Goal: Transaction & Acquisition: Download file/media

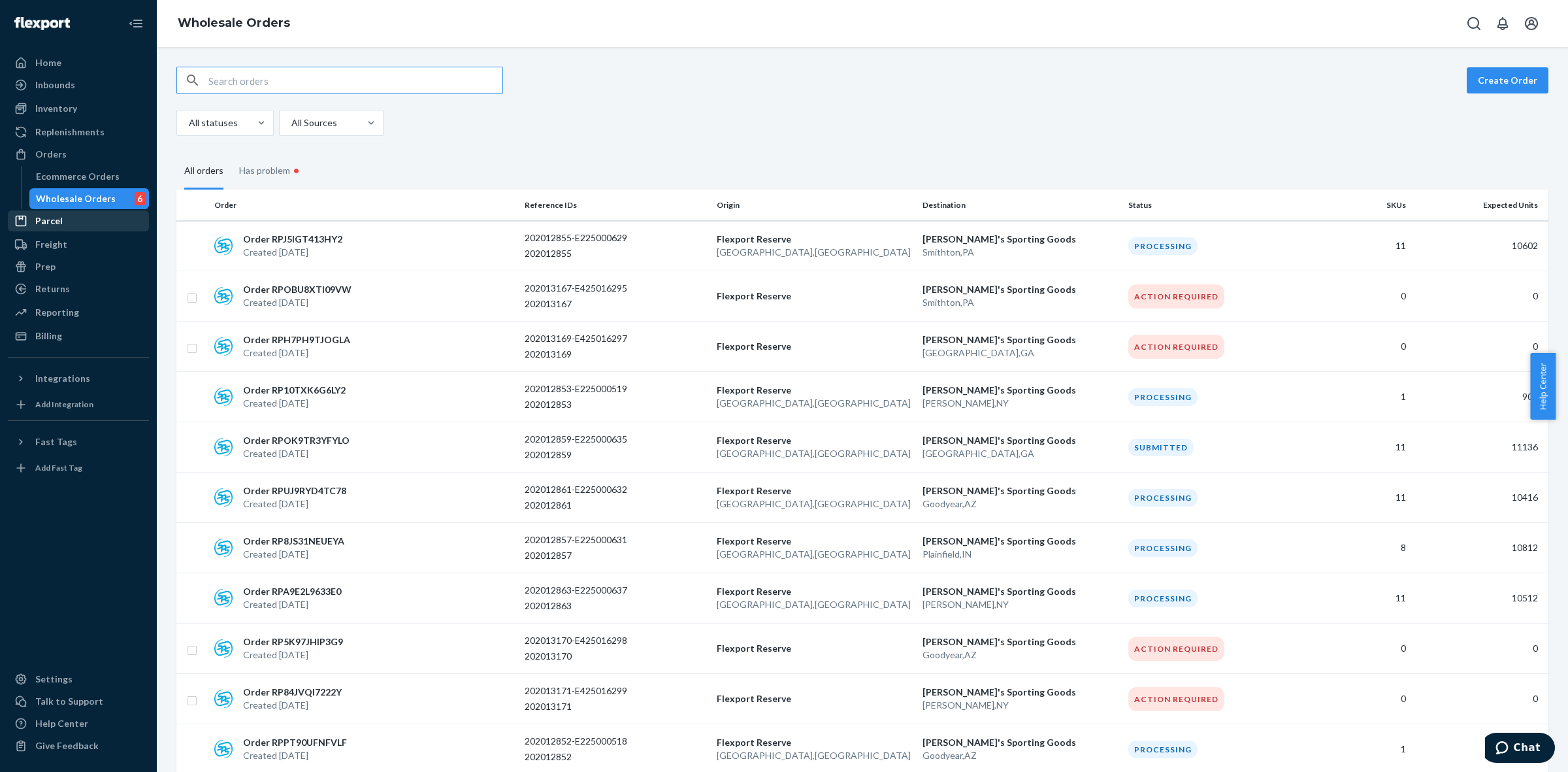
scroll to position [779, 0]
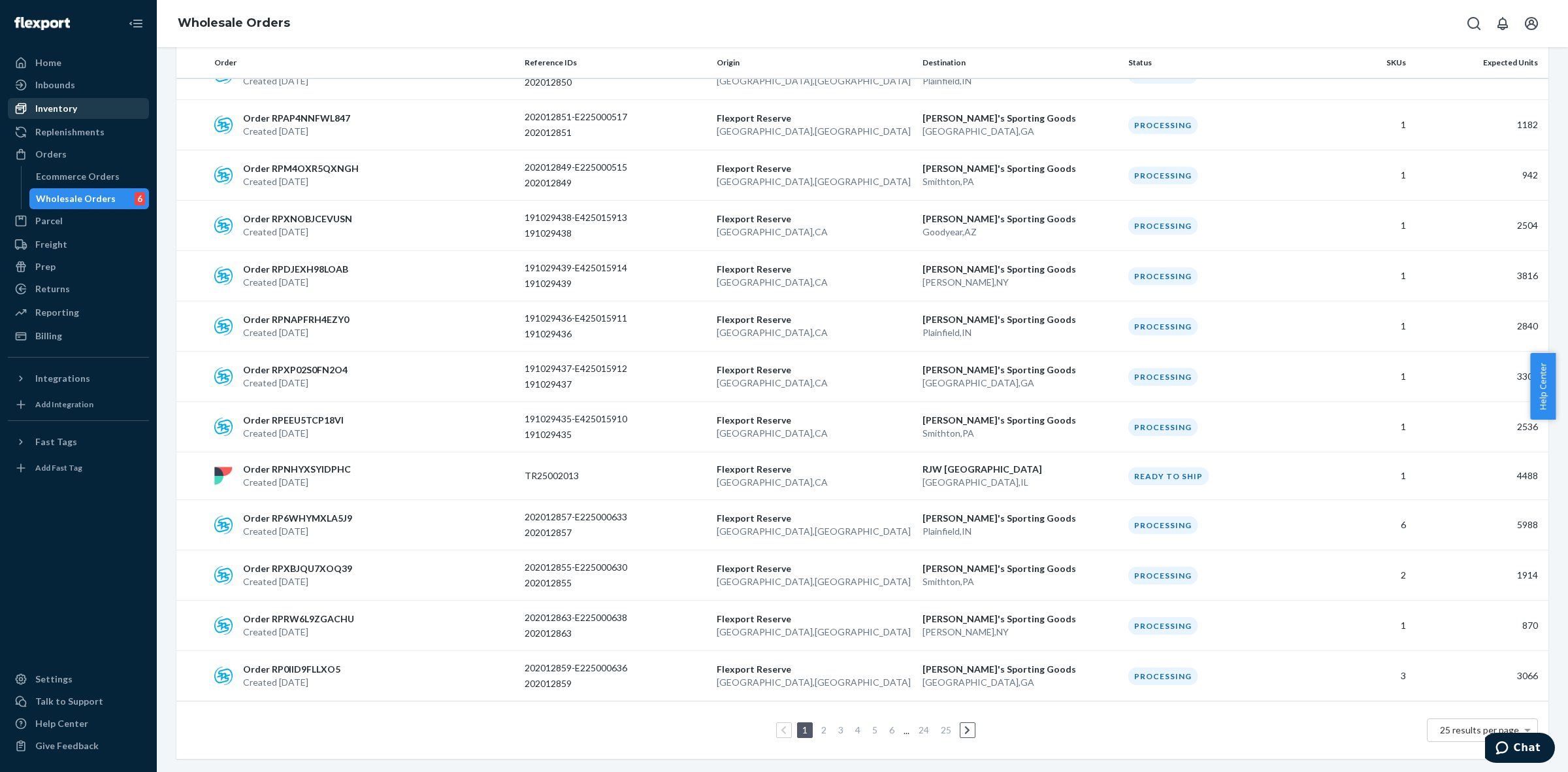
click at [73, 113] on div "Inventory" at bounding box center [56, 109] width 42 height 13
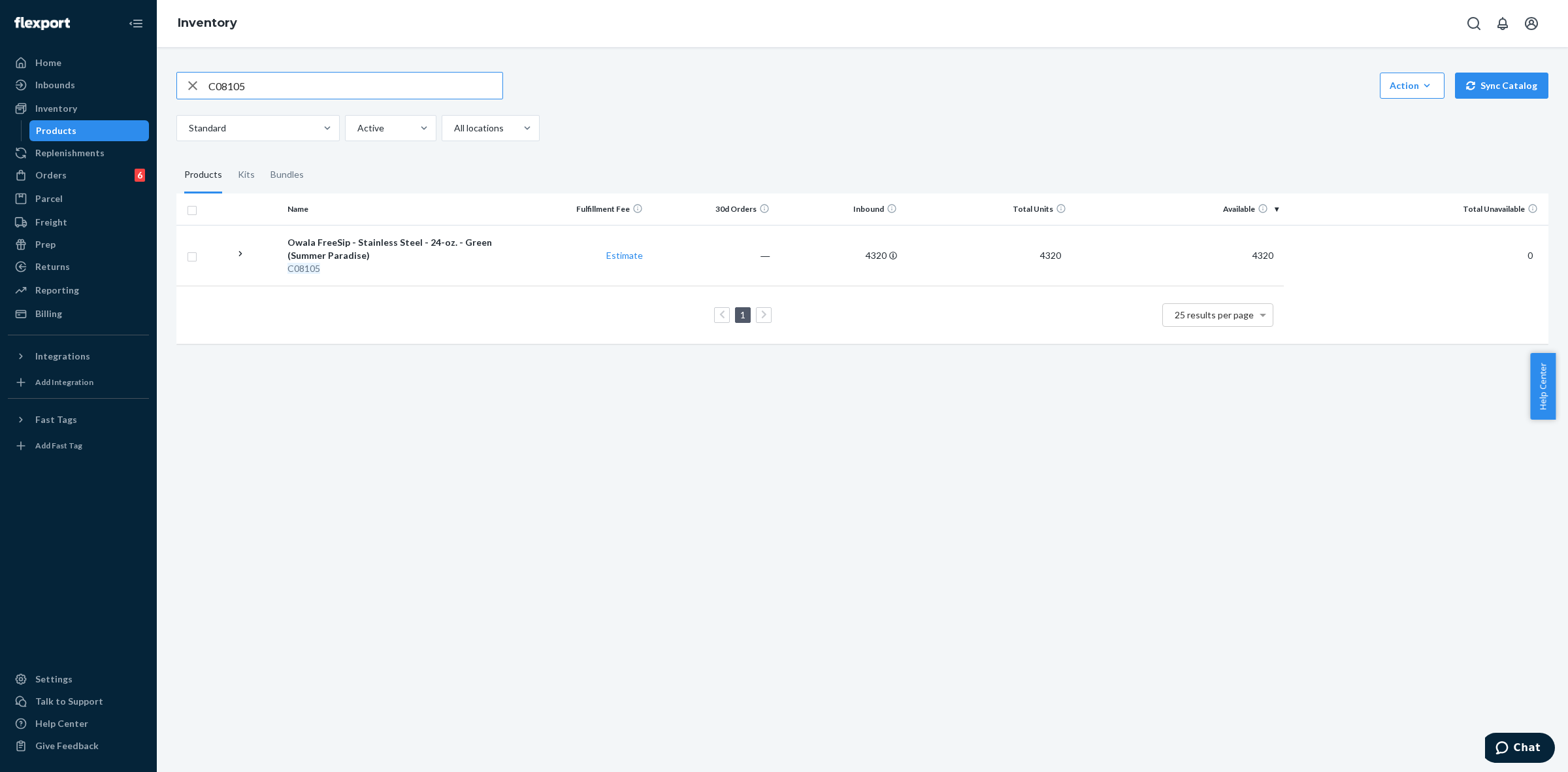
click at [73, 128] on div "Products" at bounding box center [90, 131] width 117 height 18
click at [194, 90] on icon "button" at bounding box center [192, 86] width 15 height 26
click at [98, 288] on div "Reporting" at bounding box center [78, 290] width 139 height 18
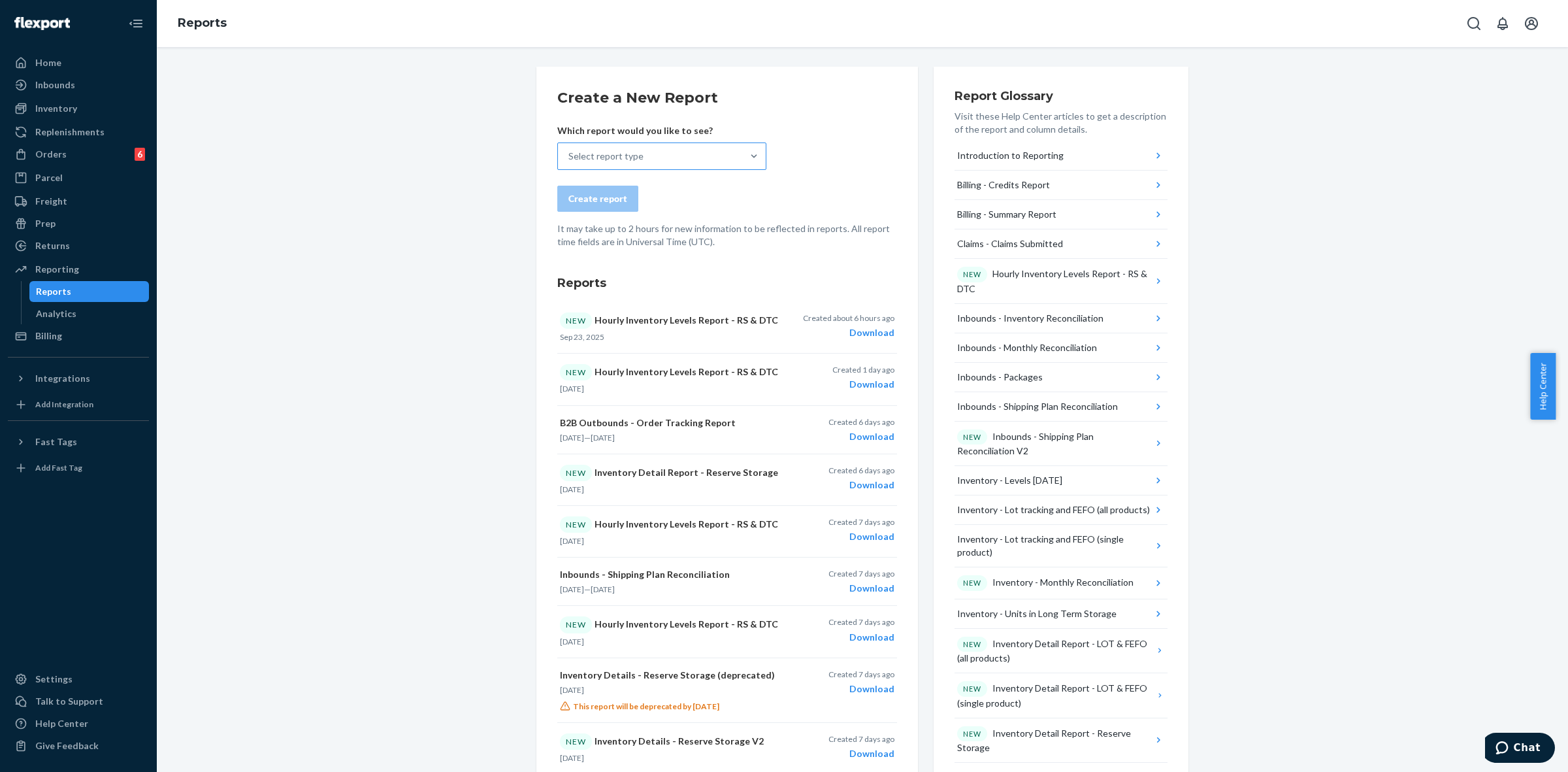
click at [706, 148] on div "Select report type" at bounding box center [649, 156] width 184 height 26
click at [569, 150] on input "Select report type" at bounding box center [569, 156] width 1 height 13
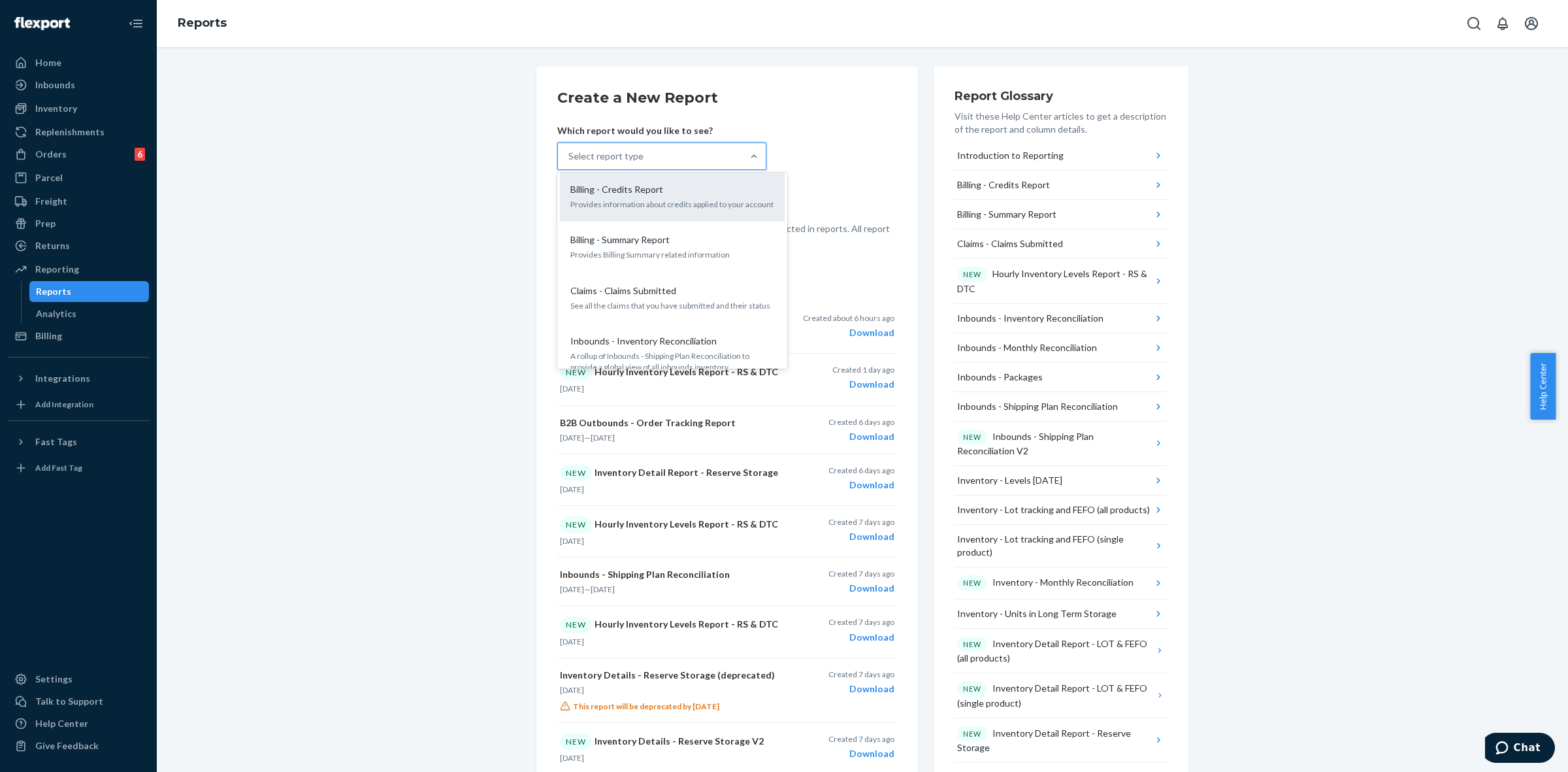
scroll to position [164, 0]
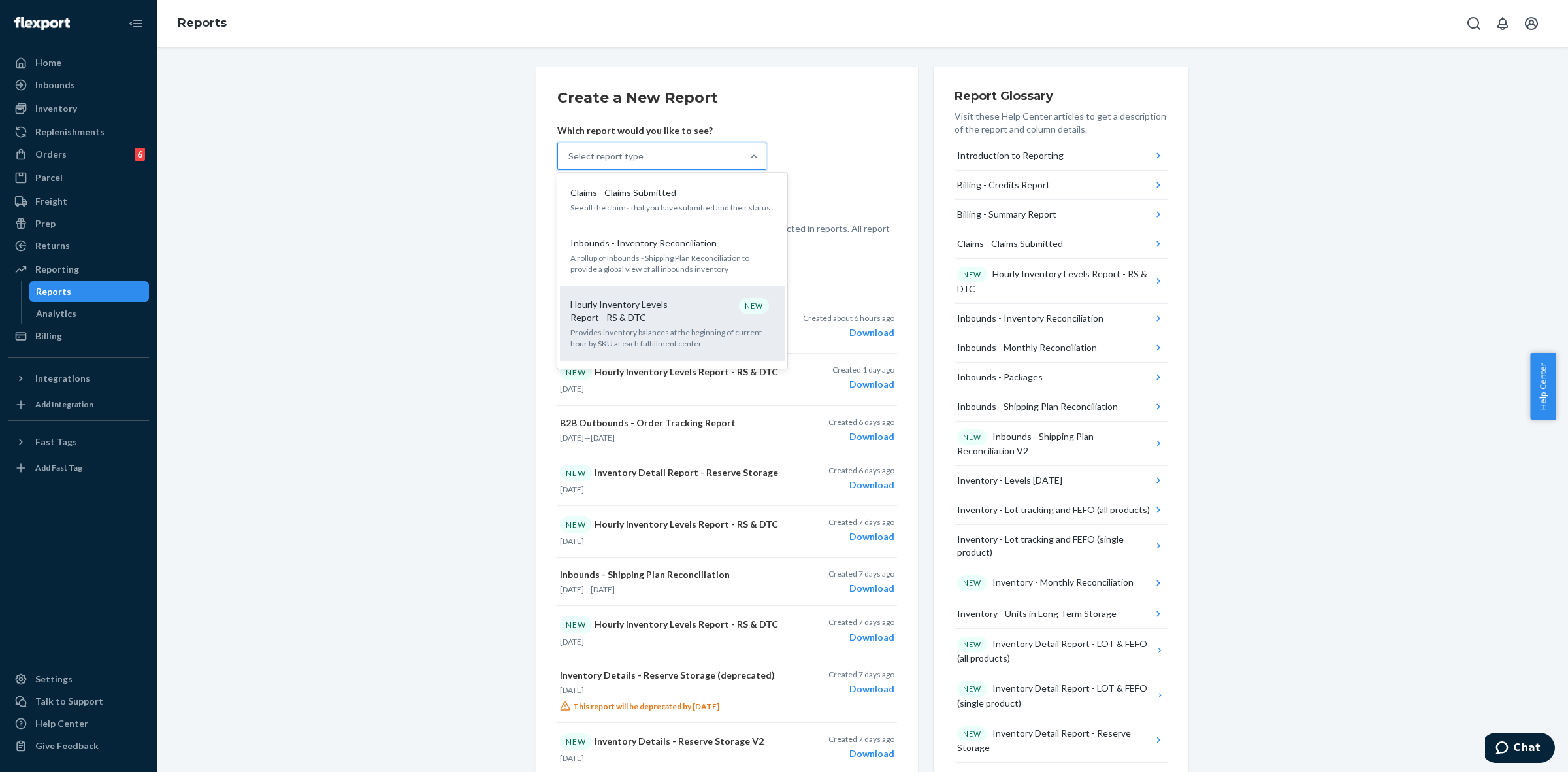
click at [688, 315] on p "Hourly Inventory Levels Report - RS & DTC" at bounding box center [632, 311] width 125 height 26
click at [569, 163] on input "option Hourly Inventory Levels Report - RS & DTC focused, 6 of 33. 33 results a…" at bounding box center [569, 156] width 1 height 13
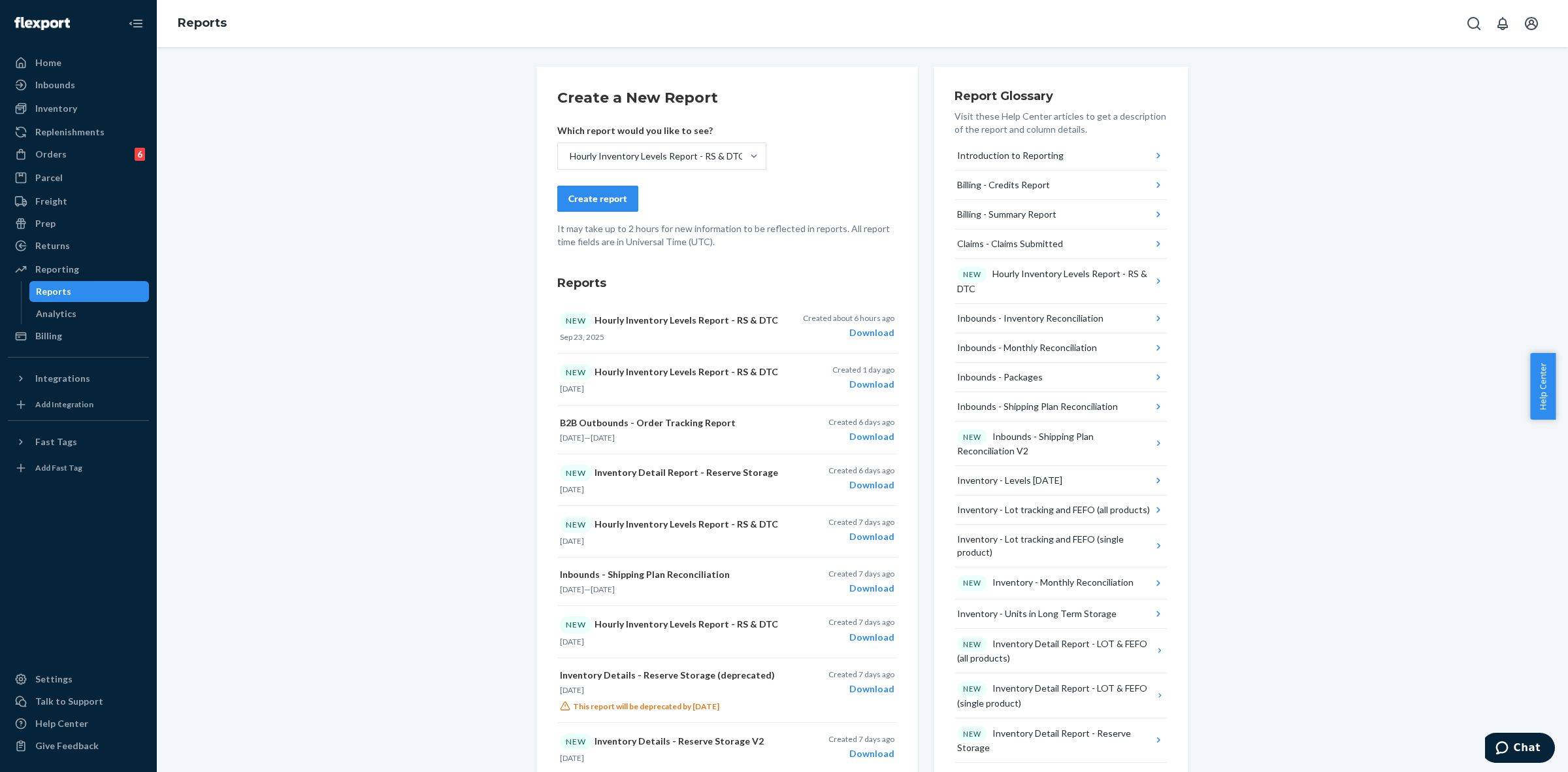
click at [629, 207] on button "Create report" at bounding box center [598, 199] width 81 height 26
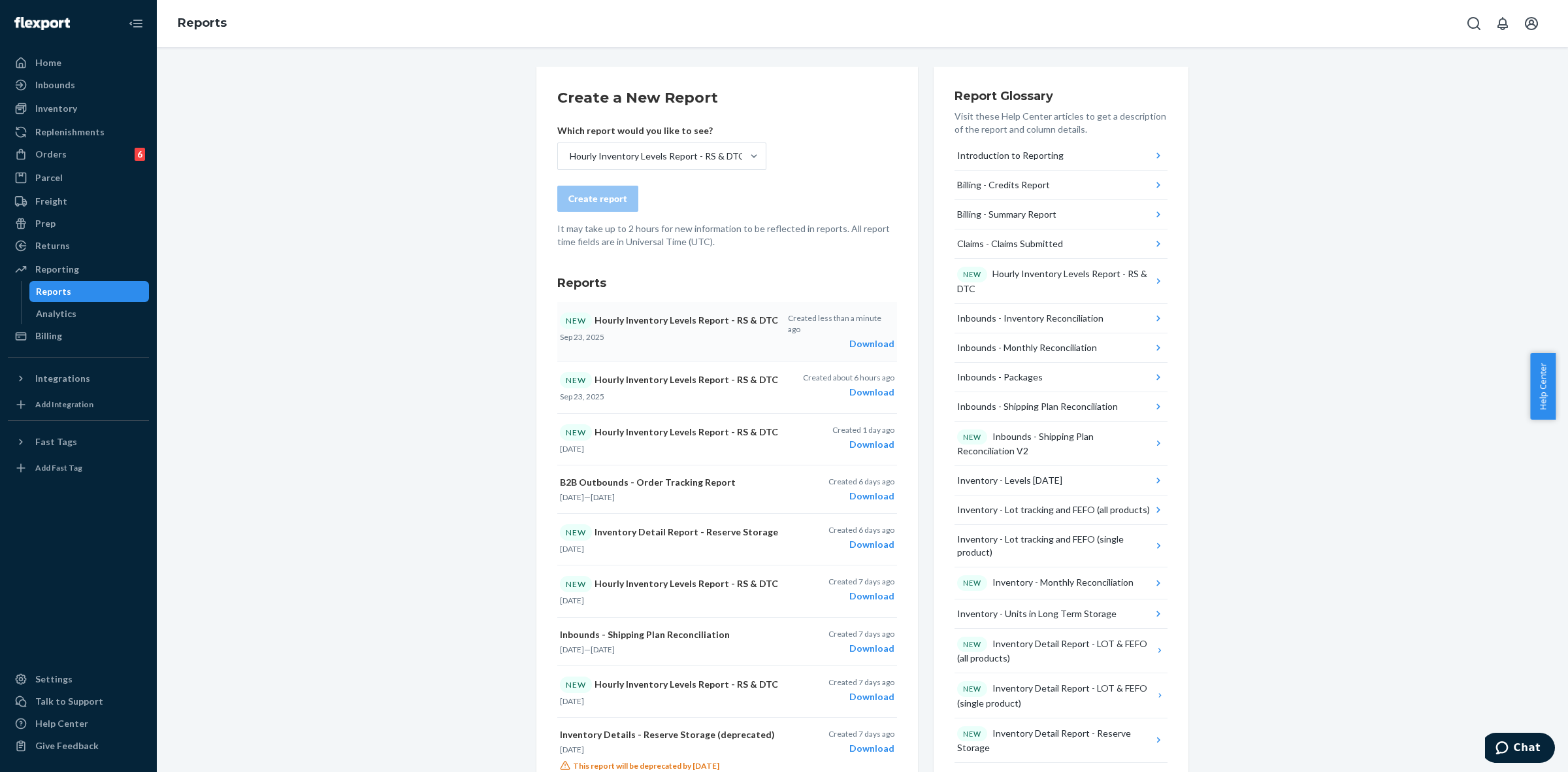
click at [856, 337] on div "Download" at bounding box center [841, 343] width 106 height 13
click at [1214, 295] on div "Create a New Report Which report would you like to see? Hourly Inventory Levels…" at bounding box center [862, 688] width 1392 height 1242
